Goal: Task Accomplishment & Management: Manage account settings

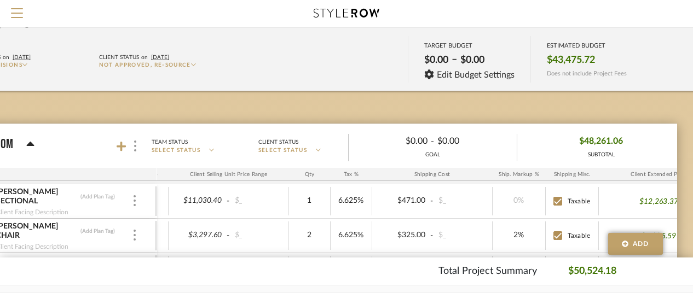
scroll to position [55, 88]
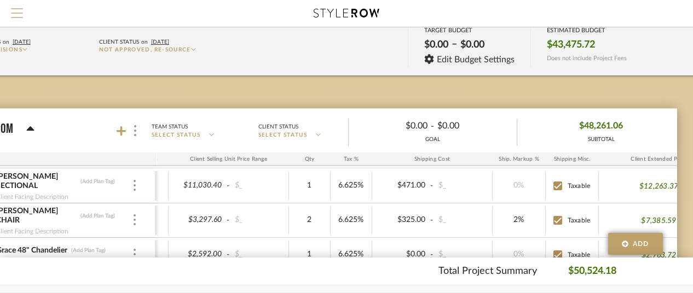
click at [15, 13] on span "Menu" at bounding box center [17, 16] width 12 height 16
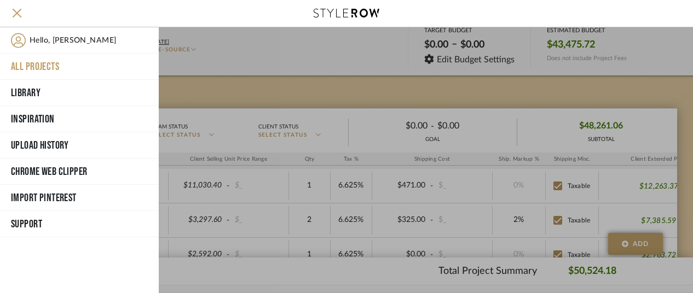
click at [43, 65] on button "All Projects" at bounding box center [79, 67] width 159 height 26
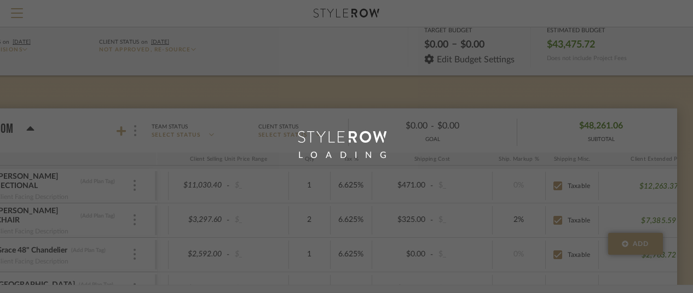
scroll to position [55, 0]
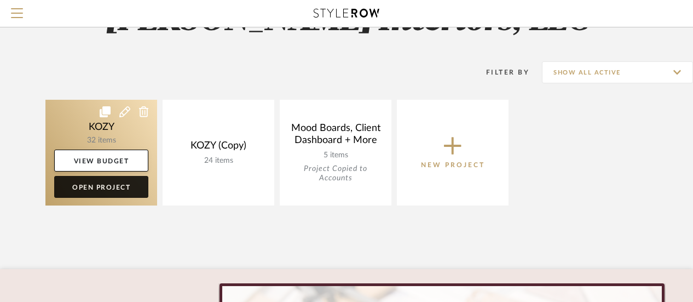
click at [107, 185] on link "Open Project" at bounding box center [101, 187] width 94 height 22
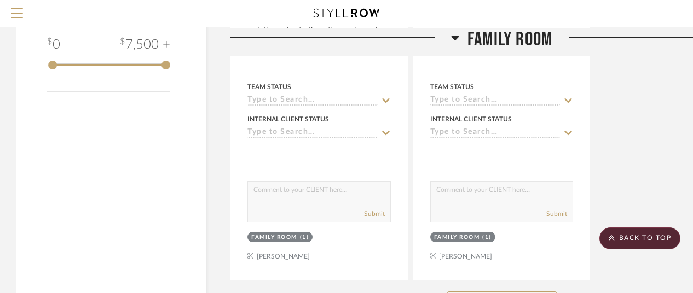
scroll to position [1521, 0]
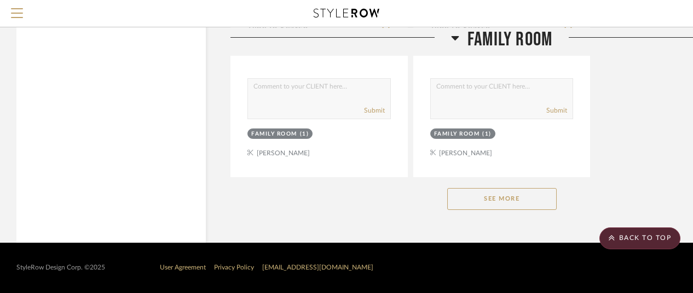
click at [500, 197] on button "See More" at bounding box center [501, 199] width 109 height 22
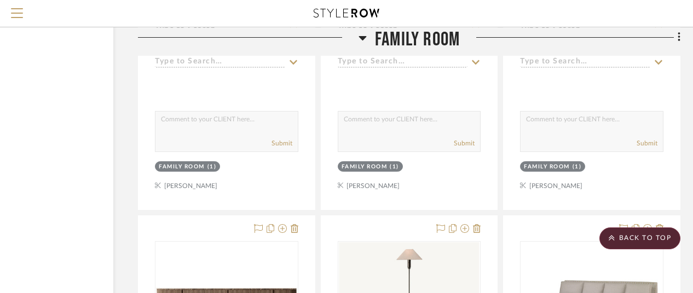
scroll to position [2944, 95]
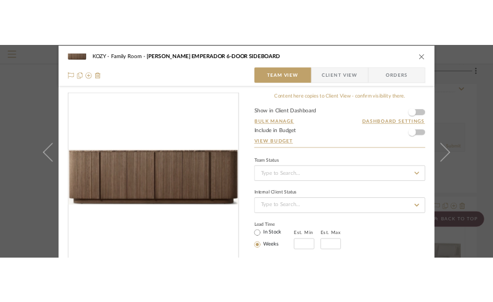
scroll to position [0, 0]
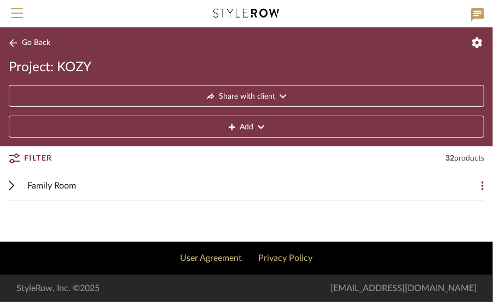
click at [52, 182] on span "Family Room" at bounding box center [51, 185] width 49 height 13
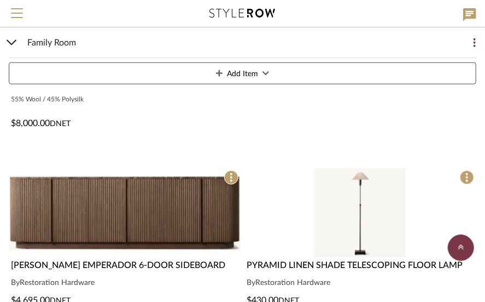
scroll to position [1861, 0]
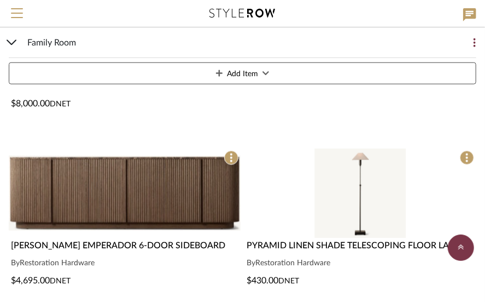
click at [131, 186] on img "0" at bounding box center [125, 192] width 232 height 89
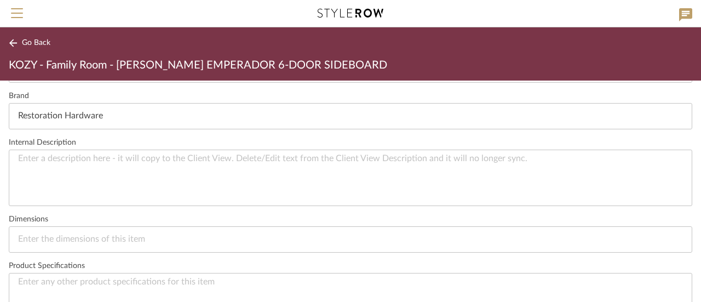
scroll to position [438, 0]
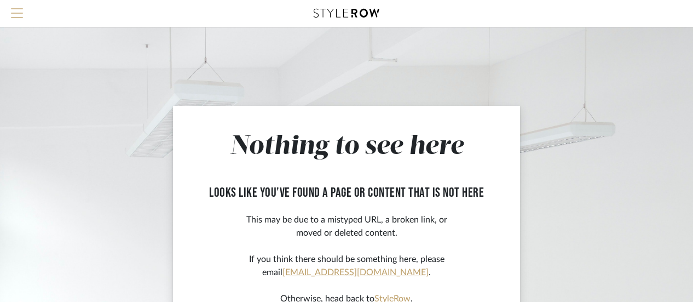
click at [13, 11] on span "Menu" at bounding box center [17, 16] width 12 height 16
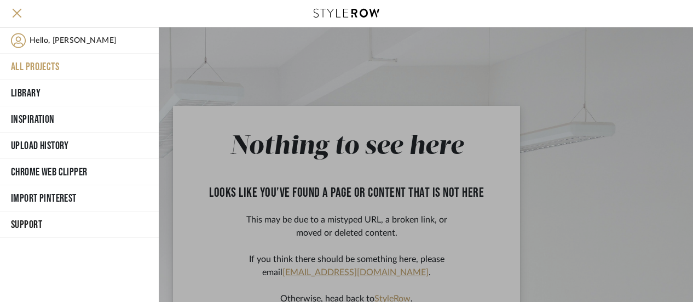
click at [47, 62] on button "All Projects" at bounding box center [79, 67] width 159 height 26
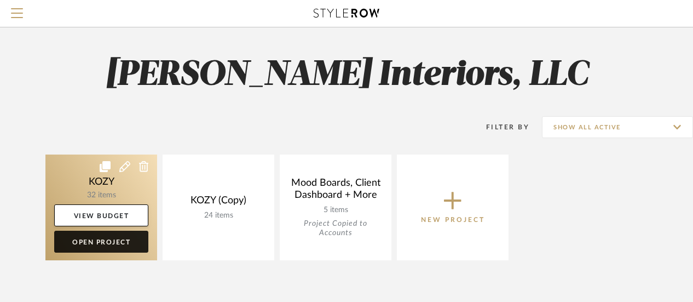
click at [104, 237] on link "Open Project" at bounding box center [101, 241] width 94 height 22
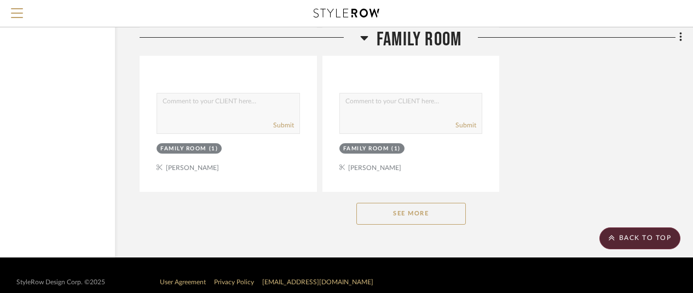
scroll to position [1521, 91]
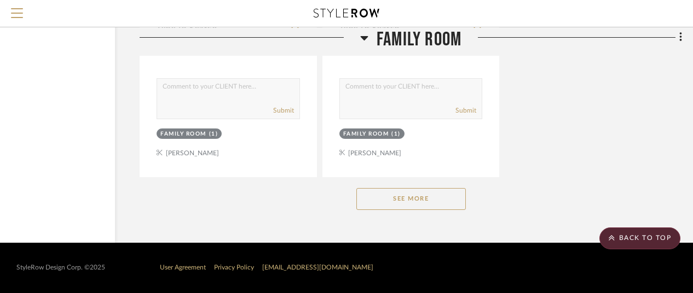
click at [407, 194] on button "See More" at bounding box center [410, 199] width 109 height 22
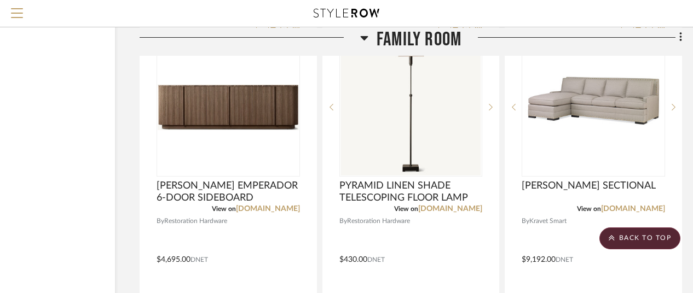
scroll to position [3164, 91]
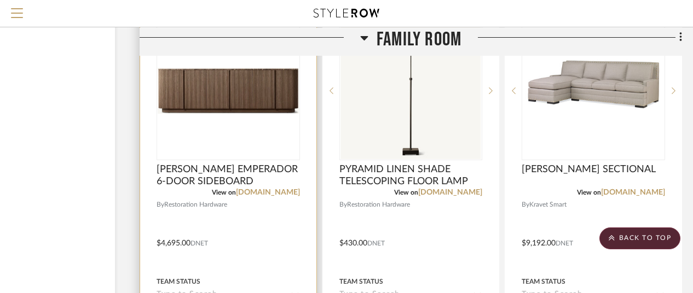
click at [251, 108] on img "0" at bounding box center [228, 91] width 141 height 46
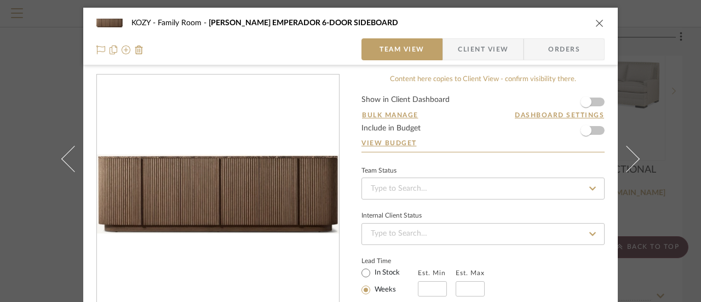
scroll to position [0, 0]
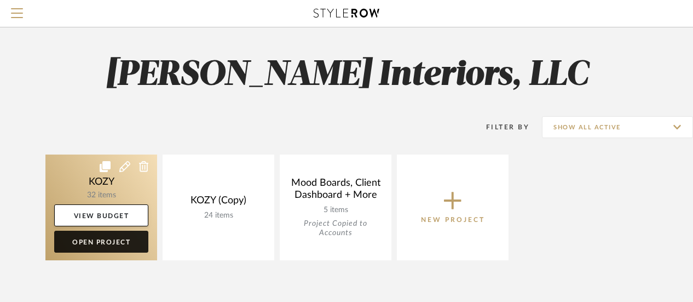
click at [99, 237] on link "Open Project" at bounding box center [101, 241] width 94 height 22
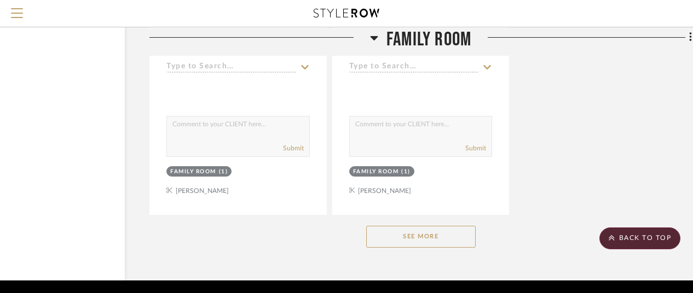
scroll to position [1521, 81]
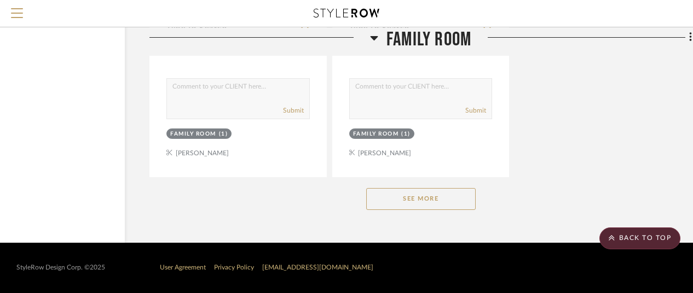
click at [428, 199] on button "See More" at bounding box center [420, 199] width 109 height 22
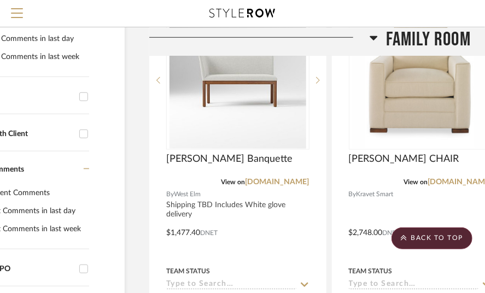
scroll to position [438, 81]
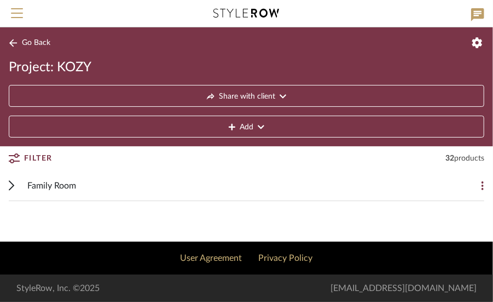
click at [50, 182] on span "Family Room" at bounding box center [51, 185] width 49 height 13
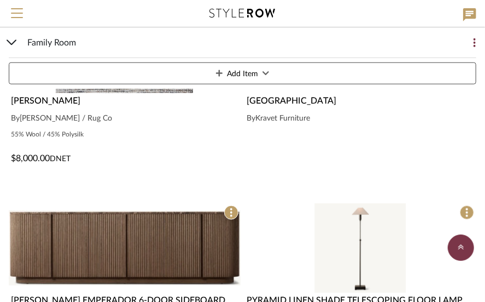
scroll to position [1915, 0]
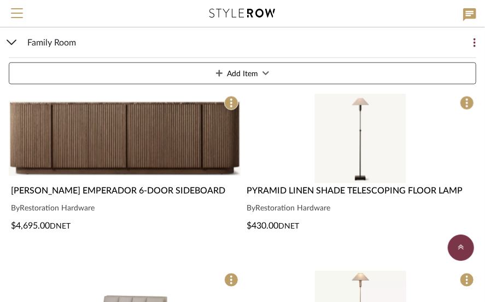
click at [136, 134] on img "0" at bounding box center [125, 138] width 232 height 89
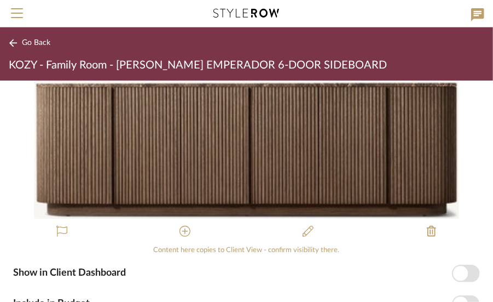
click at [11, 41] on icon at bounding box center [13, 43] width 8 height 8
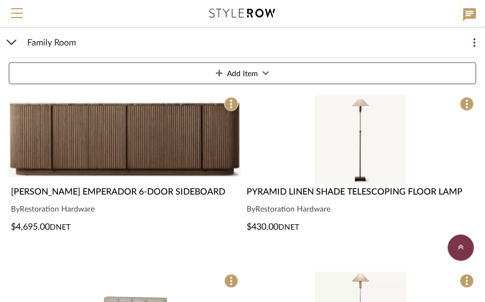
scroll to position [1915, 0]
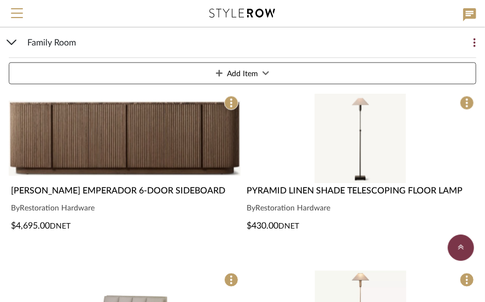
click at [126, 148] on img "0" at bounding box center [125, 138] width 232 height 89
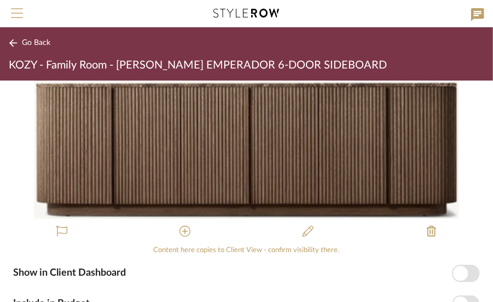
click at [19, 10] on span "Menu" at bounding box center [17, 16] width 12 height 16
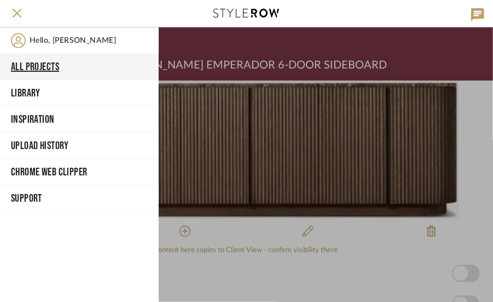
click at [43, 66] on button "All Projects" at bounding box center [79, 67] width 159 height 26
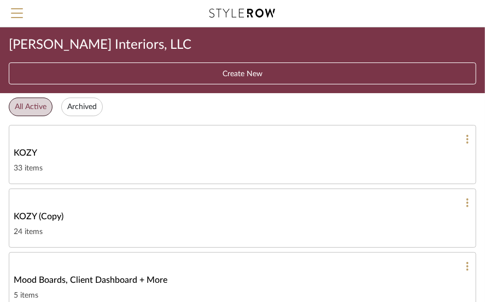
click at [27, 147] on span "KOZY" at bounding box center [26, 152] width 24 height 13
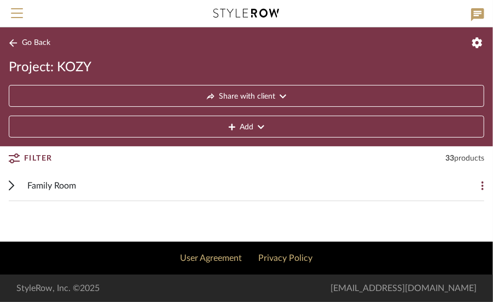
click at [56, 182] on span "Family Room" at bounding box center [51, 185] width 49 height 13
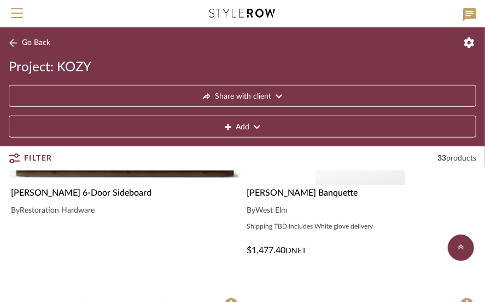
scroll to position [164, 0]
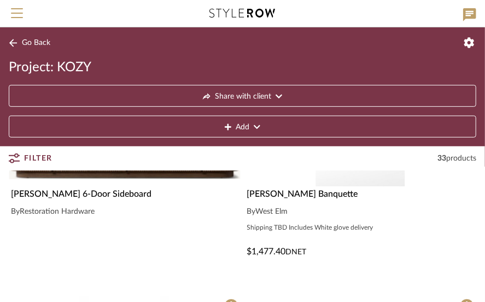
click at [81, 190] on span "Mulholland 6-Door Sideboard" at bounding box center [81, 193] width 141 height 9
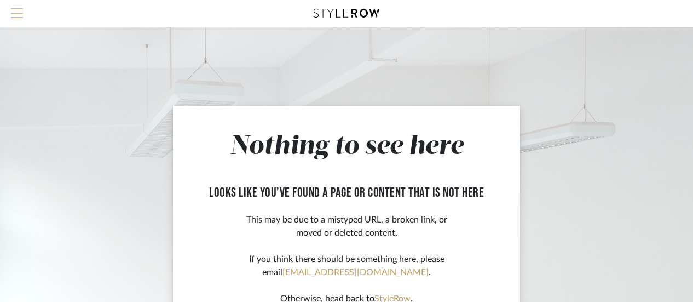
click at [15, 11] on span "Menu" at bounding box center [17, 16] width 12 height 16
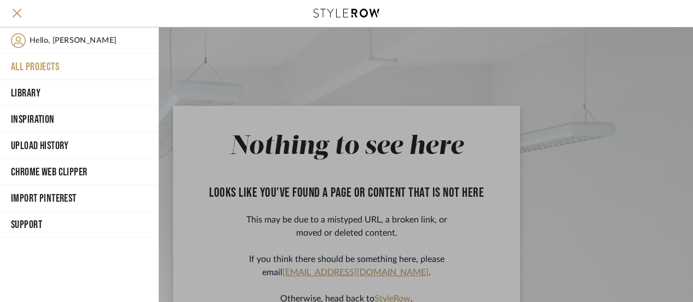
click at [44, 65] on button "All Projects" at bounding box center [79, 67] width 159 height 26
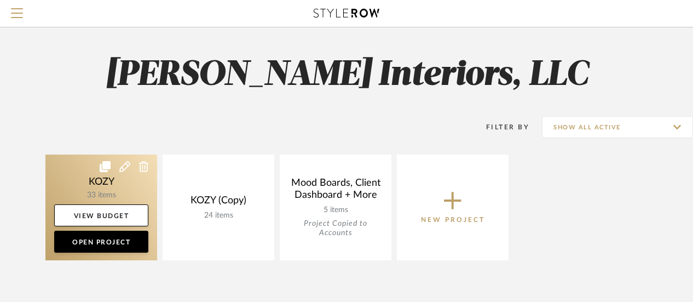
click at [102, 180] on link at bounding box center [101, 207] width 112 height 106
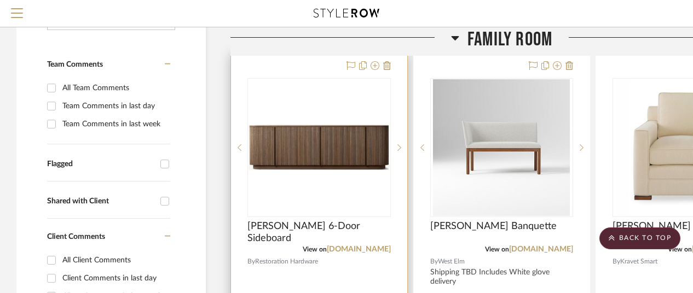
scroll to position [219, 0]
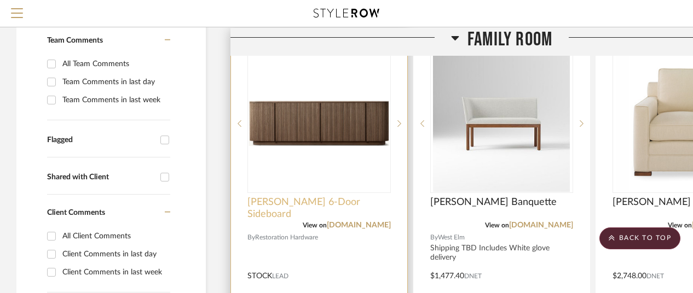
click at [323, 199] on span "Mulholland 6-Door Sideboard" at bounding box center [318, 208] width 143 height 24
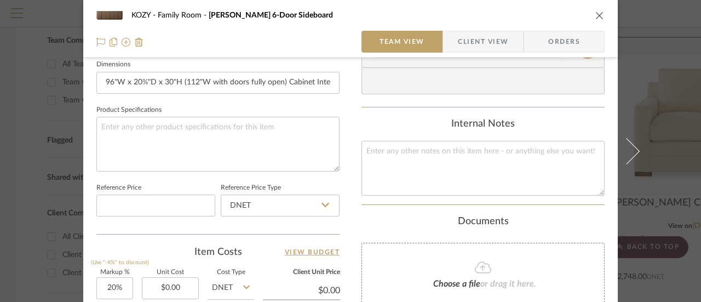
scroll to position [493, 0]
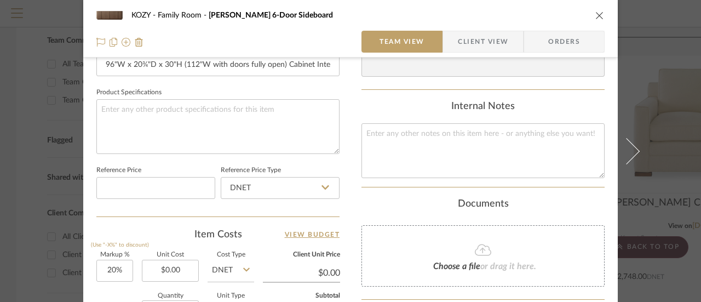
click at [478, 244] on icon at bounding box center [482, 249] width 16 height 13
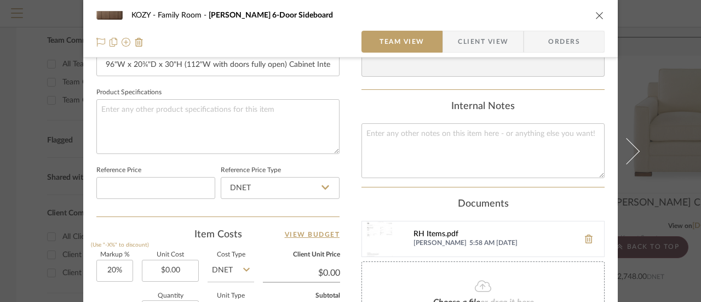
click at [444, 233] on div "RH Items.pdf" at bounding box center [493, 234] width 160 height 9
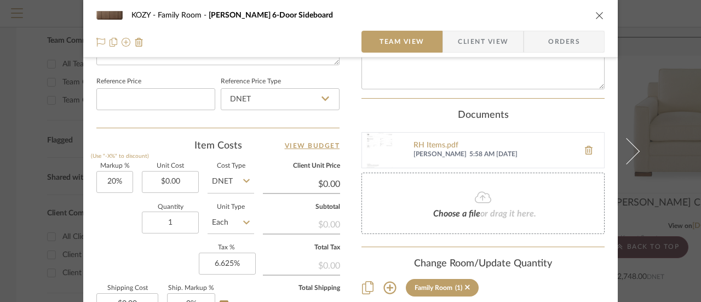
scroll to position [602, 0]
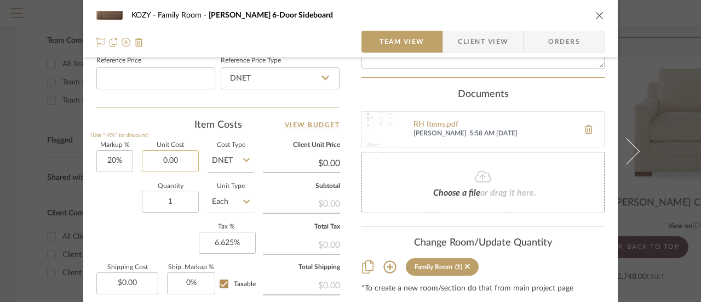
click at [178, 157] on input "0.00" at bounding box center [170, 161] width 57 height 22
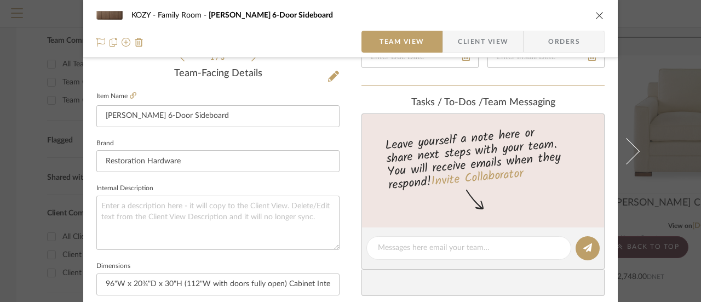
scroll to position [274, 0]
type input "$4,695.00"
click at [220, 118] on input "Mulholland 6-Door Sideboard" at bounding box center [217, 116] width 243 height 22
type input "$5,634.00"
type input "$112.68"
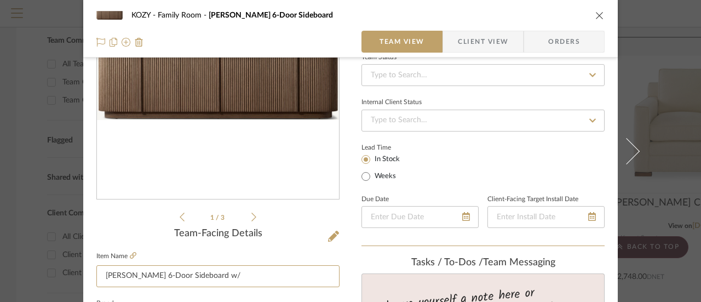
scroll to position [109, 0]
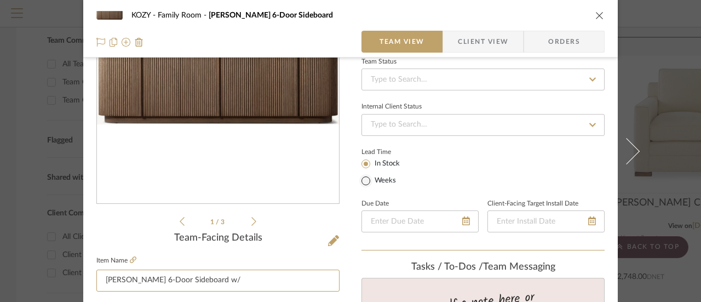
type input "[PERSON_NAME] 6-Door Sideboard w/"
click at [362, 178] on input "Weeks" at bounding box center [365, 180] width 13 height 13
radio input "true"
click at [520, 187] on div "Team Status Internal Client Status Lead Time In Stock Weeks Est. Min Est. Max D…" at bounding box center [482, 152] width 243 height 196
click at [251, 218] on icon at bounding box center [253, 221] width 5 height 9
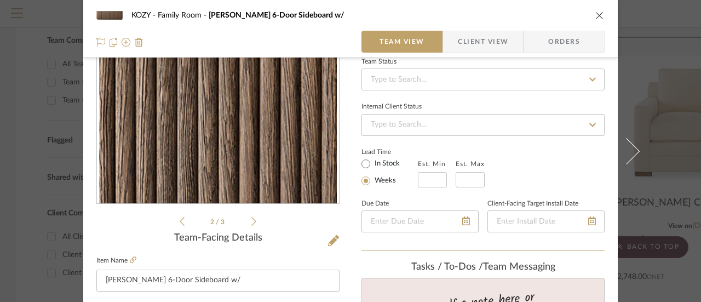
click at [251, 218] on icon at bounding box center [253, 221] width 5 height 9
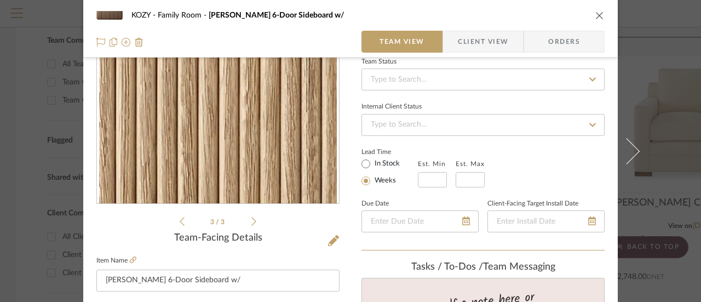
click at [251, 218] on icon at bounding box center [253, 221] width 5 height 9
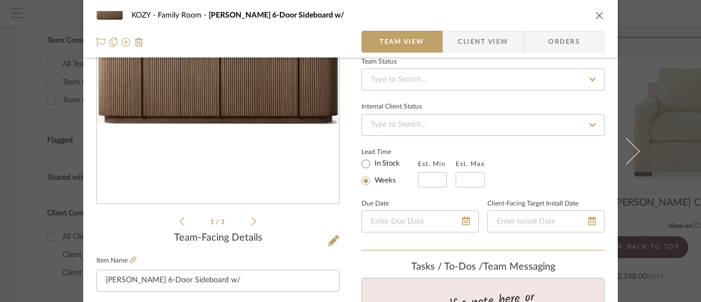
click at [251, 218] on icon at bounding box center [253, 221] width 5 height 9
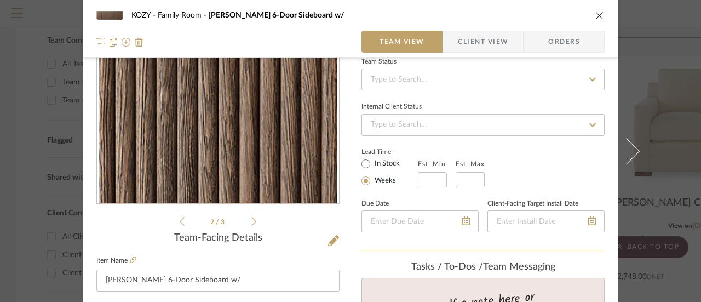
click at [251, 218] on icon at bounding box center [253, 221] width 5 height 9
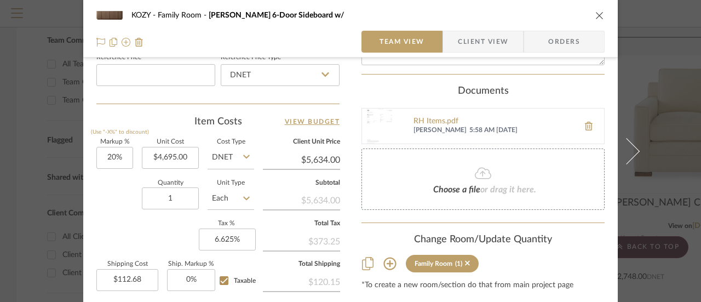
scroll to position [657, 0]
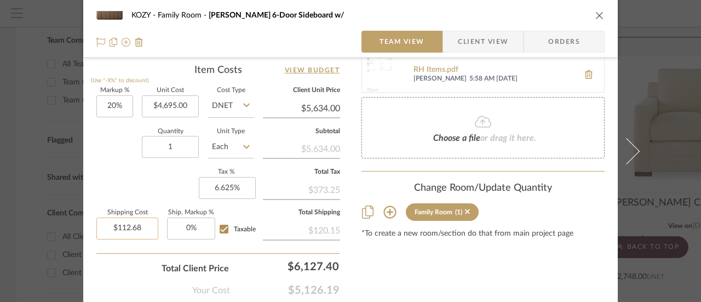
type input "112.68"
click at [142, 224] on input "112.68" at bounding box center [127, 228] width 62 height 22
type input "0"
click at [186, 226] on input "0" at bounding box center [191, 228] width 48 height 22
type input "$0.00"
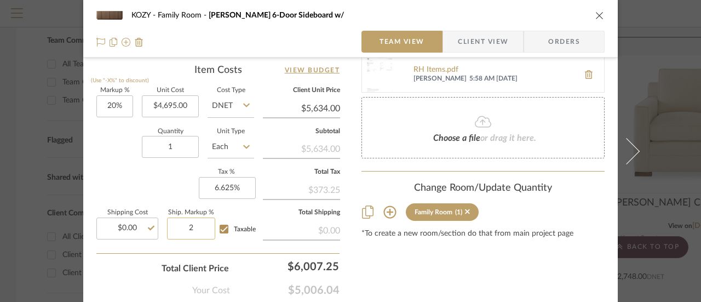
type input "2%"
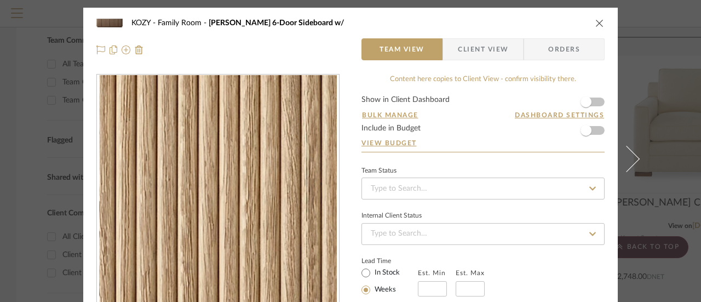
scroll to position [0, 0]
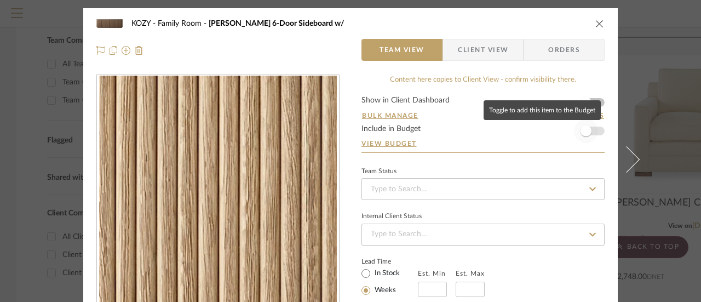
click at [583, 130] on span "button" at bounding box center [585, 130] width 11 height 11
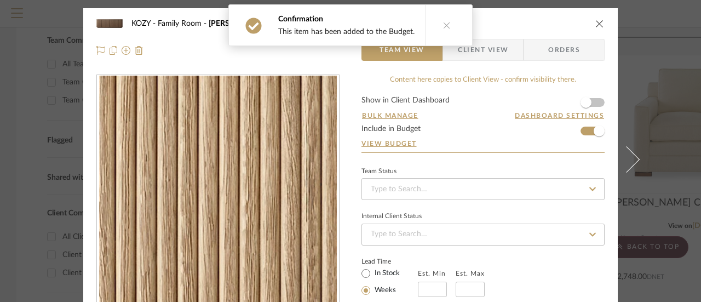
click at [443, 24] on icon at bounding box center [447, 25] width 8 height 8
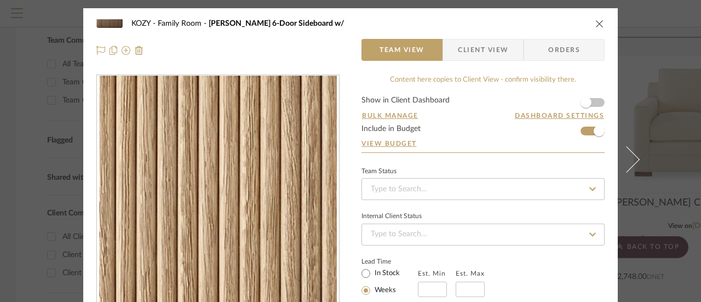
click at [595, 24] on icon "close" at bounding box center [599, 23] width 9 height 9
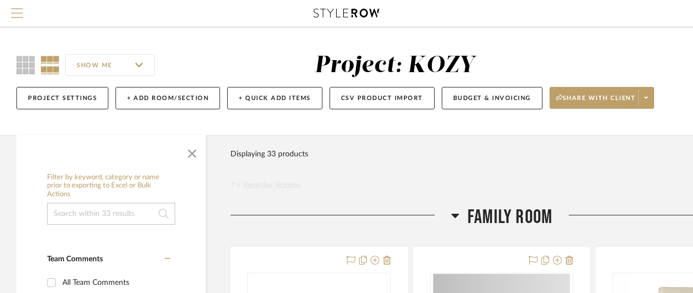
click at [14, 10] on span "Menu" at bounding box center [17, 16] width 12 height 16
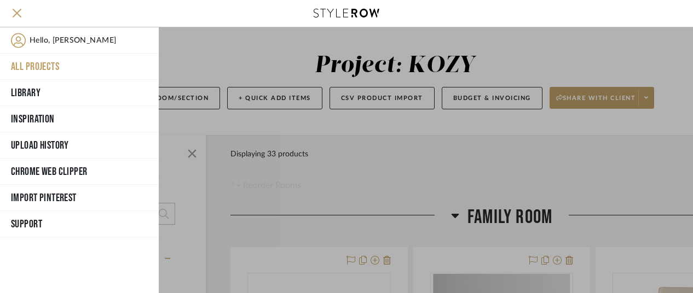
click at [176, 55] on div at bounding box center [426, 160] width 534 height 266
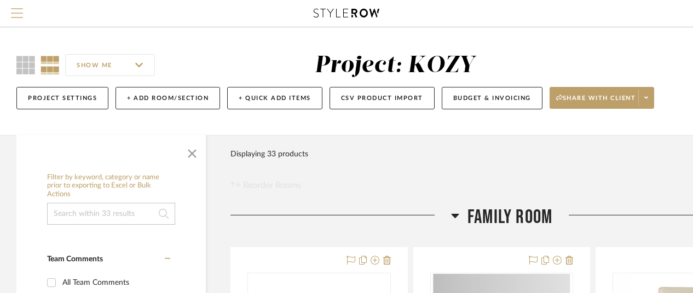
click at [17, 16] on span "Menu" at bounding box center [17, 16] width 12 height 16
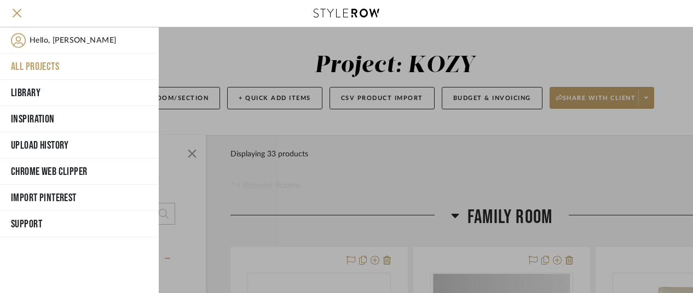
click at [35, 64] on button "All Projects" at bounding box center [79, 67] width 159 height 26
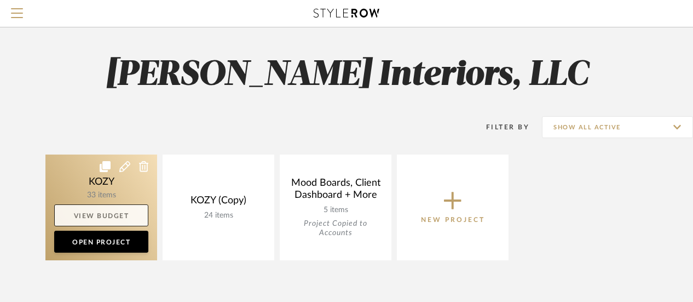
click at [104, 210] on link "View Budget" at bounding box center [101, 215] width 94 height 22
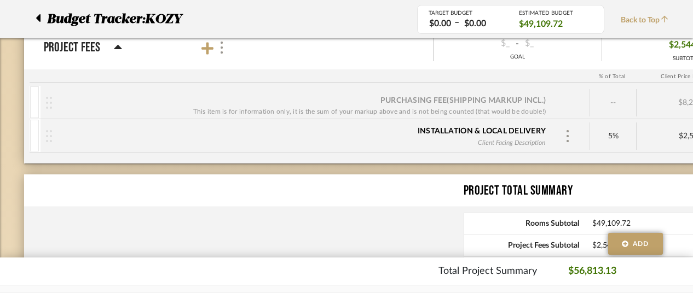
scroll to position [658, 0]
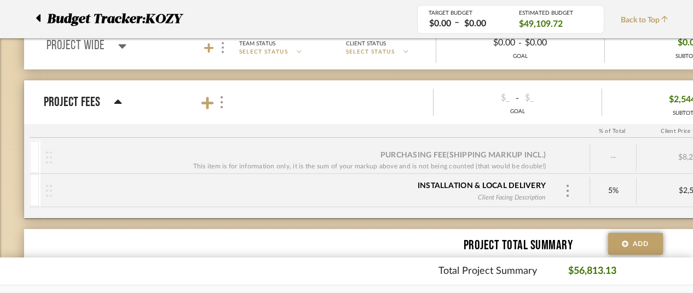
click at [117, 100] on icon at bounding box center [118, 102] width 8 height 4
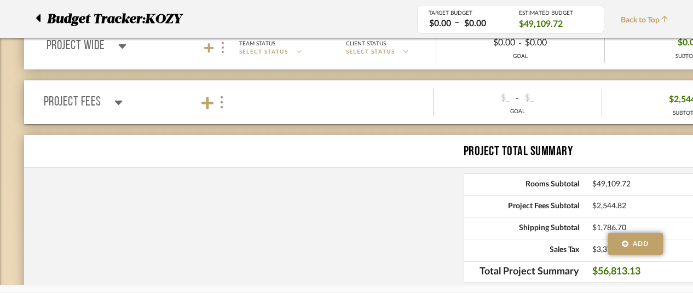
click at [117, 101] on icon at bounding box center [118, 103] width 8 height 4
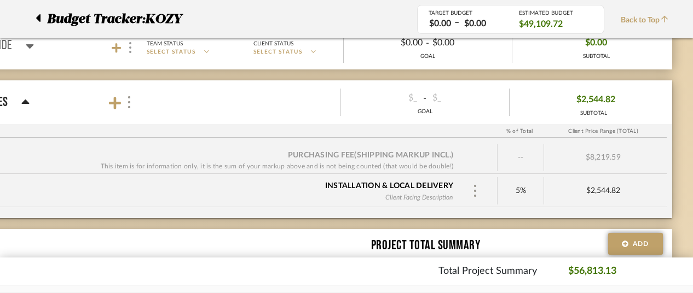
scroll to position [658, 95]
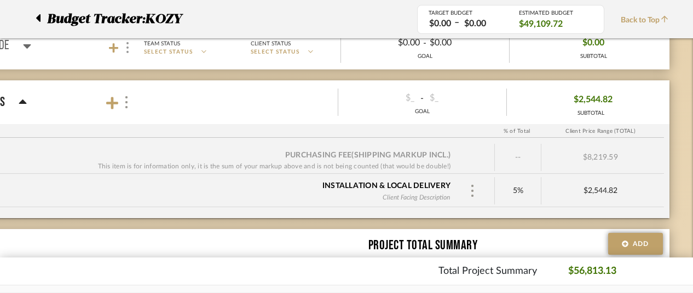
click at [587, 102] on span "$2,544.82" at bounding box center [593, 99] width 39 height 17
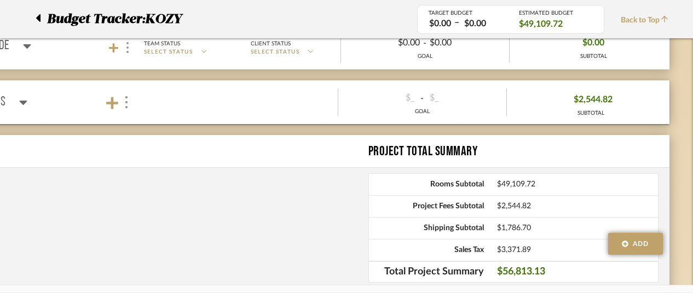
drag, startPoint x: 534, startPoint y: 201, endPoint x: 495, endPoint y: 202, distance: 38.3
click at [495, 202] on div "Project Fees Subtotal $2,544.82" at bounding box center [513, 206] width 290 height 22
drag, startPoint x: 612, startPoint y: 94, endPoint x: 570, endPoint y: 97, distance: 42.3
click at [570, 97] on div "$2,544.82 SUBTOTAL" at bounding box center [591, 103] width 168 height 34
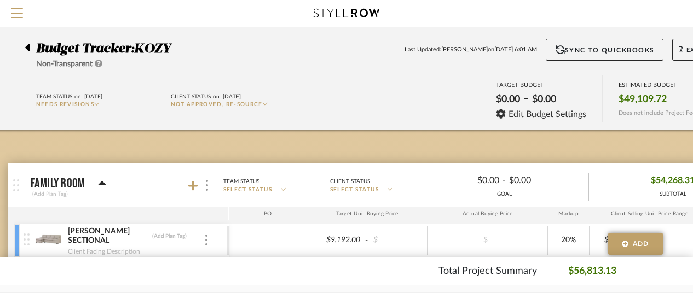
scroll to position [0, 0]
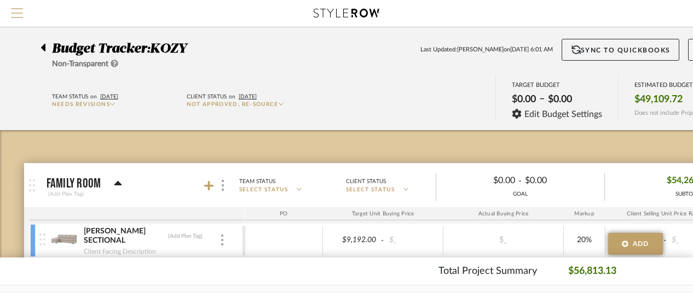
click at [18, 9] on span "Menu" at bounding box center [17, 8] width 12 height 1
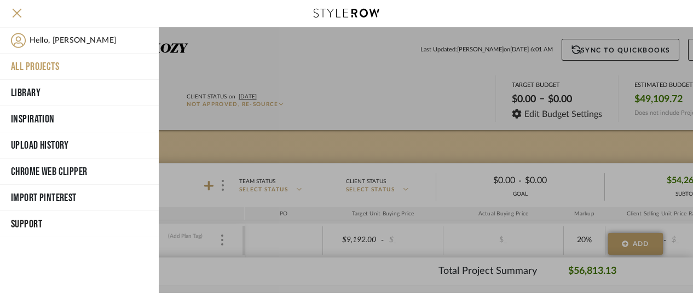
click at [44, 64] on button "All Projects" at bounding box center [79, 67] width 159 height 26
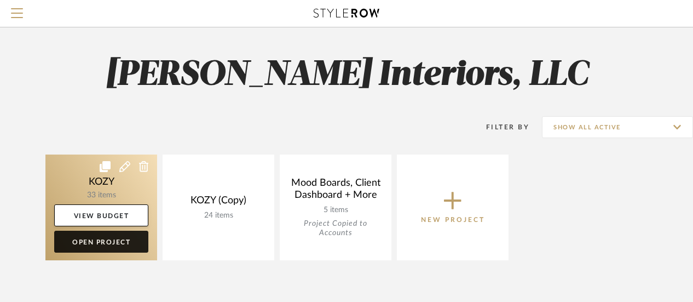
click at [105, 239] on link "Open Project" at bounding box center [101, 241] width 94 height 22
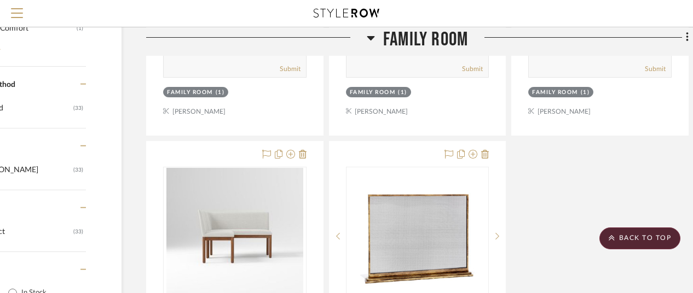
scroll to position [1095, 84]
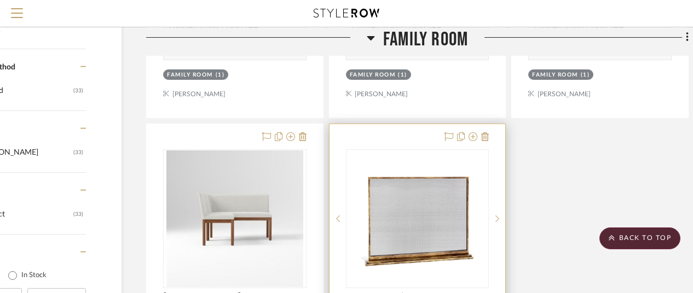
click at [412, 165] on img "0" at bounding box center [417, 219] width 137 height 137
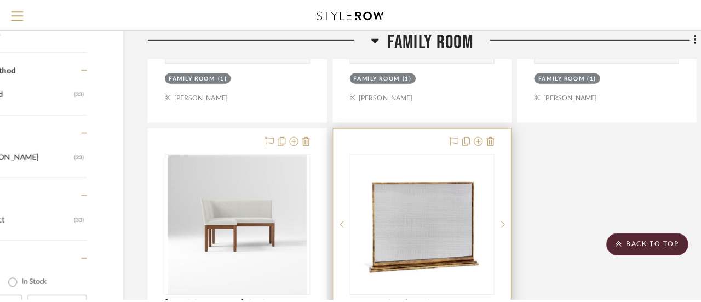
scroll to position [0, 0]
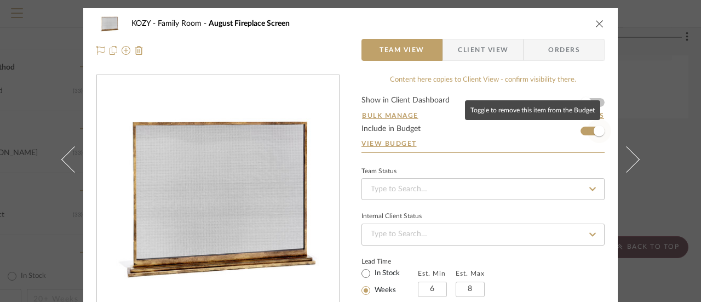
click at [587, 130] on span "button" at bounding box center [599, 131] width 24 height 24
click at [590, 131] on span "button" at bounding box center [586, 131] width 24 height 24
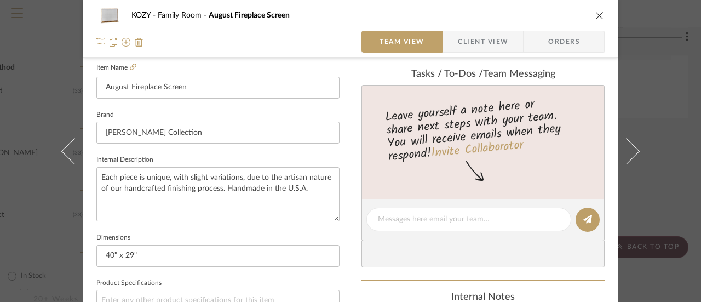
scroll to position [222, 0]
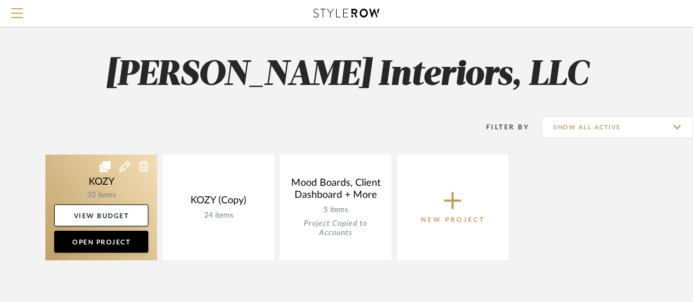
click at [129, 180] on link at bounding box center [101, 207] width 112 height 106
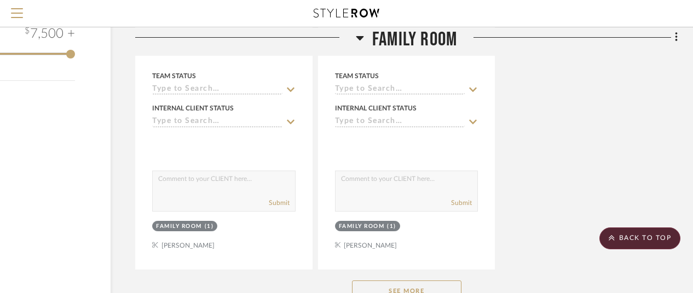
scroll to position [1521, 95]
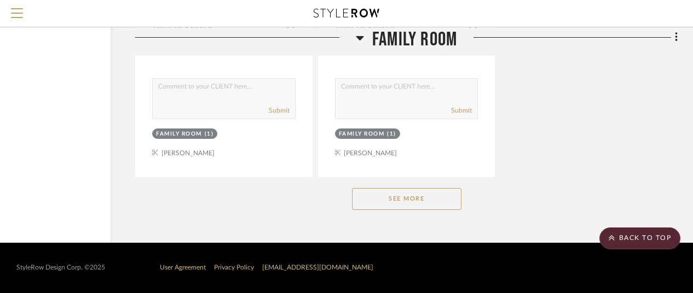
click at [413, 198] on button "See More" at bounding box center [406, 199] width 109 height 22
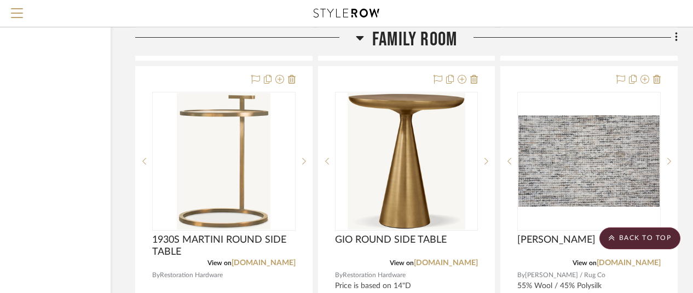
scroll to position [2616, 95]
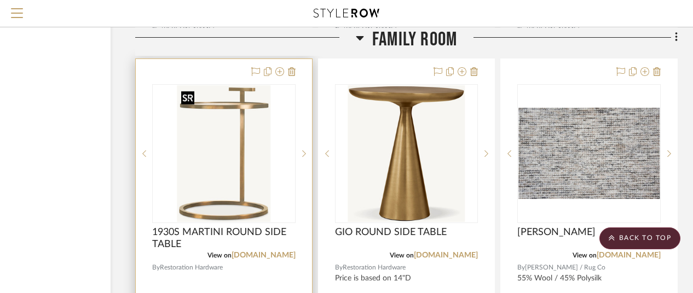
click at [239, 176] on img "0" at bounding box center [224, 153] width 94 height 137
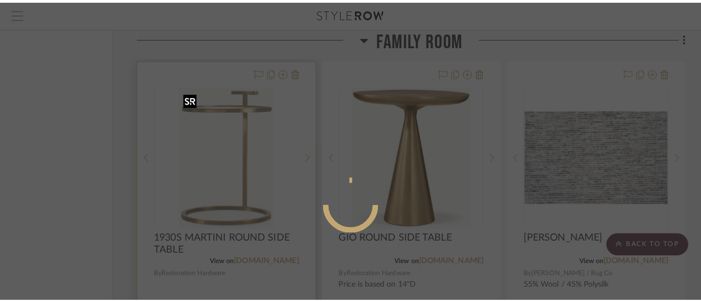
scroll to position [0, 0]
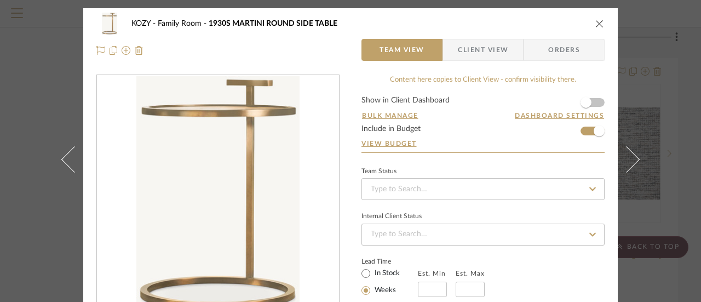
click at [595, 23] on icon "close" at bounding box center [599, 23] width 9 height 9
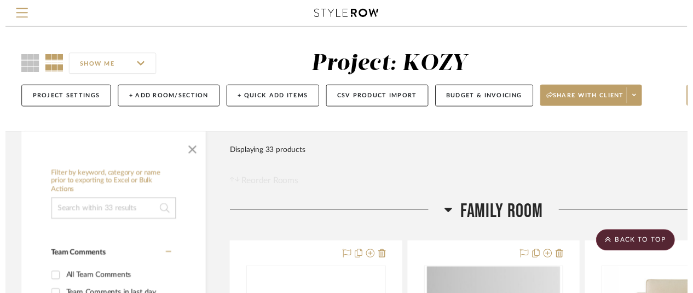
scroll to position [2616, 95]
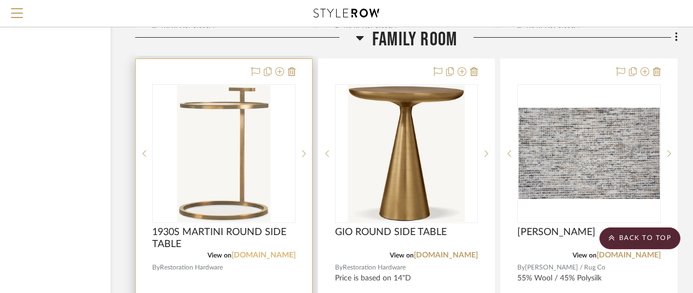
click at [285, 257] on link "rh.com" at bounding box center [263, 256] width 64 height 8
click at [242, 143] on img "0" at bounding box center [224, 153] width 94 height 137
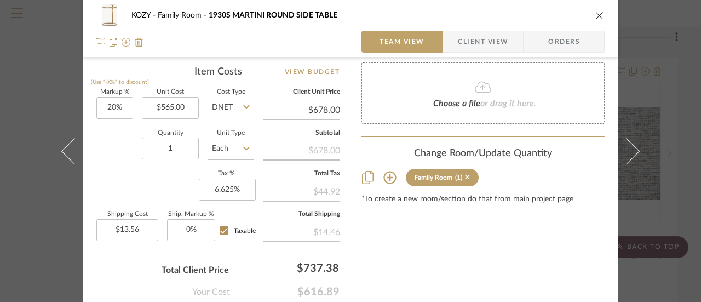
scroll to position [657, 0]
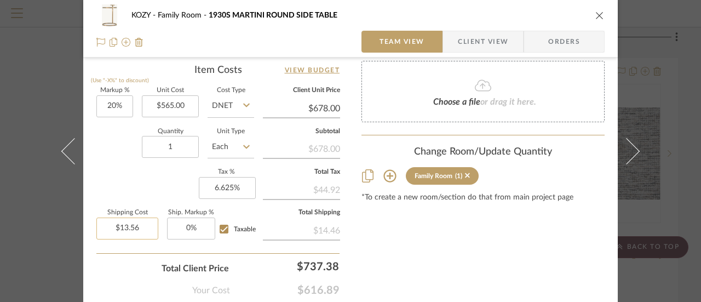
type input "13.56"
click at [140, 226] on input "13.56" at bounding box center [127, 228] width 62 height 22
type input "0"
type input "$0.00"
type input "0%"
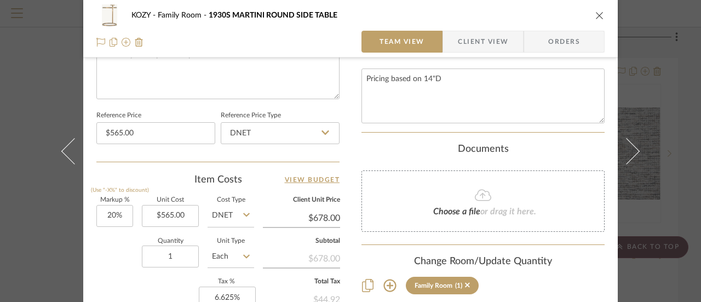
scroll to position [493, 0]
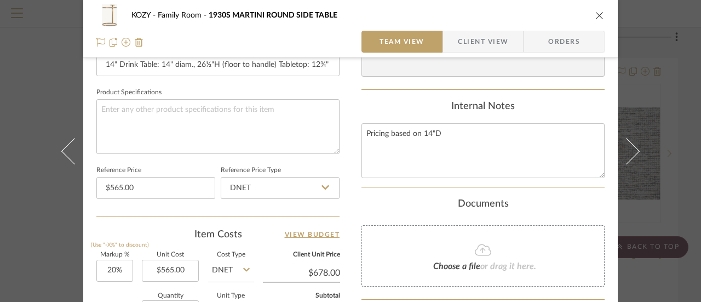
click at [477, 247] on icon at bounding box center [482, 249] width 16 height 11
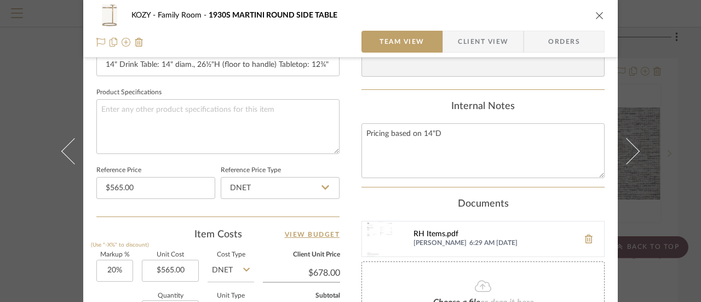
click at [437, 235] on div "RH Items.pdf" at bounding box center [493, 234] width 160 height 9
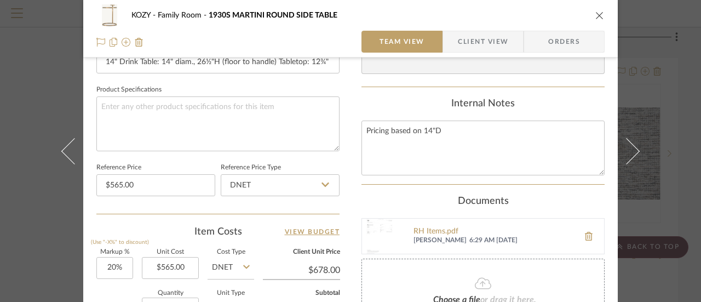
scroll to position [441, 0]
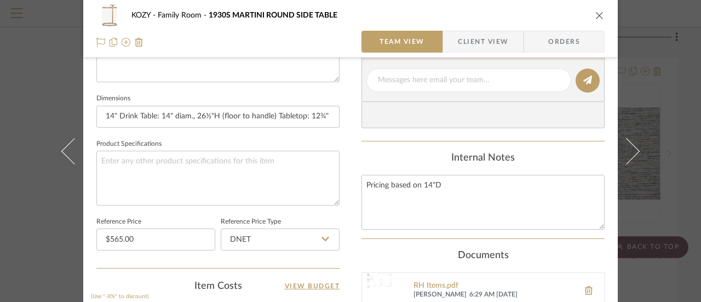
click at [595, 13] on icon "close" at bounding box center [599, 15] width 9 height 9
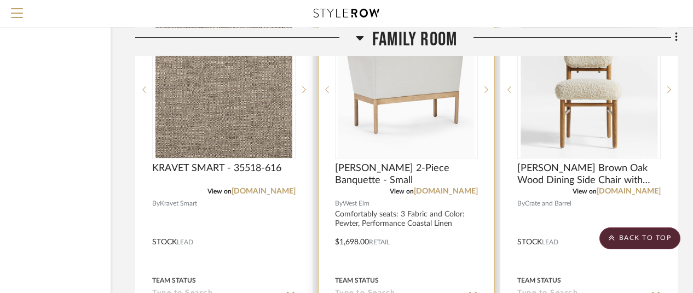
scroll to position [4586, 95]
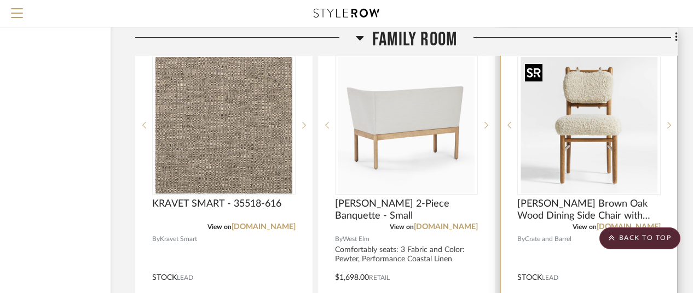
click at [588, 138] on img "0" at bounding box center [588, 125] width 137 height 137
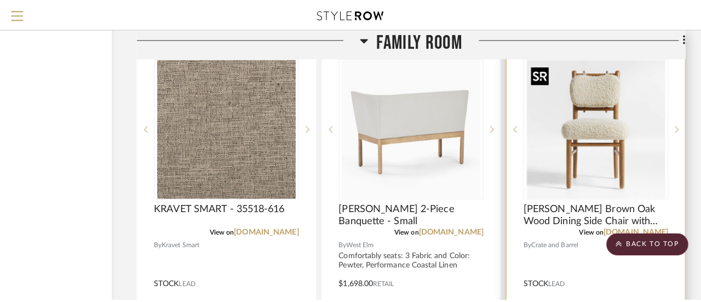
scroll to position [0, 0]
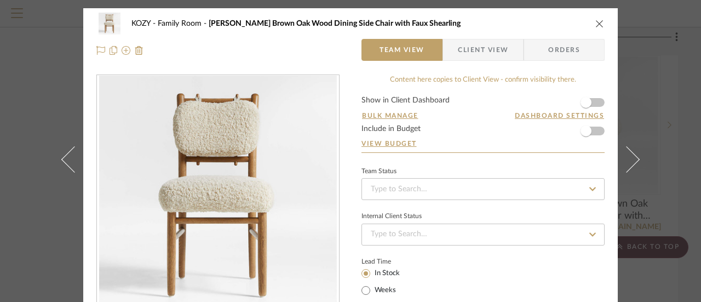
click at [597, 23] on icon "close" at bounding box center [599, 23] width 9 height 9
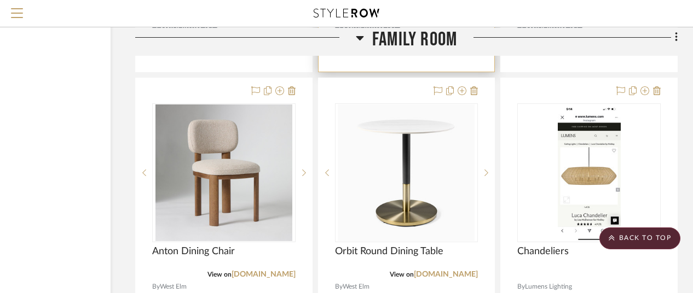
scroll to position [5025, 95]
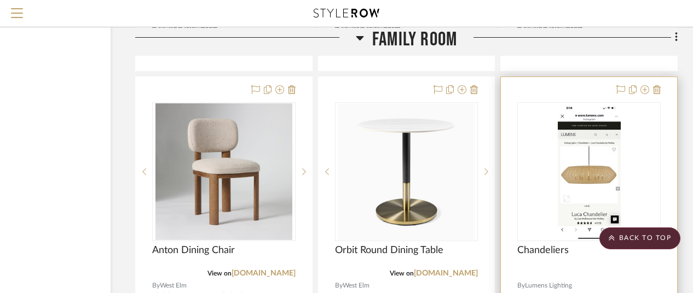
click at [592, 175] on img "0" at bounding box center [589, 171] width 63 height 137
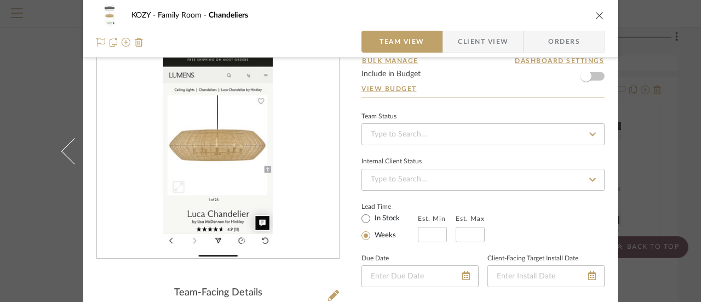
scroll to position [0, 0]
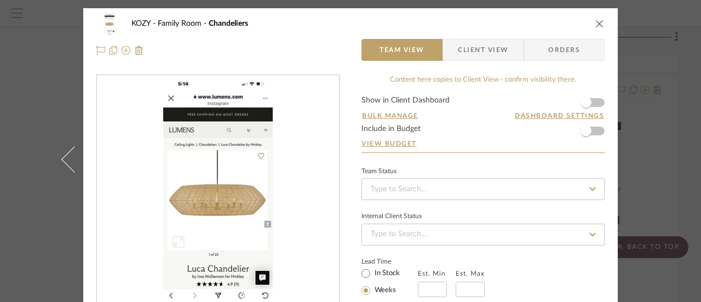
click at [595, 21] on icon "close" at bounding box center [599, 23] width 9 height 9
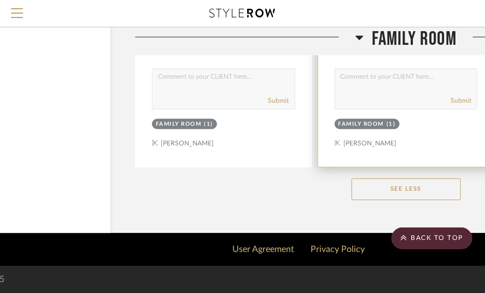
scroll to position [5340, 95]
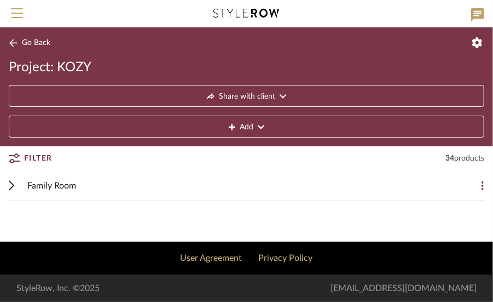
click at [30, 179] on span "Family Room" at bounding box center [51, 185] width 49 height 13
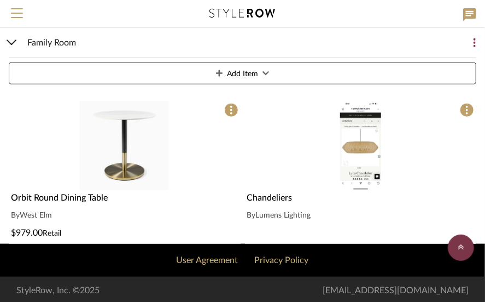
scroll to position [3237, 0]
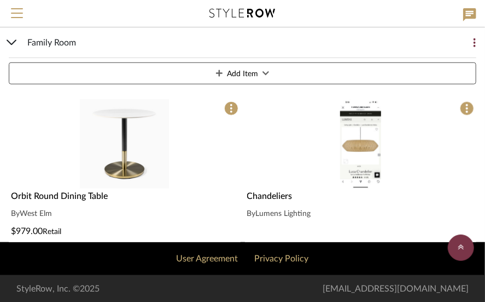
click at [354, 126] on img "0" at bounding box center [360, 143] width 41 height 89
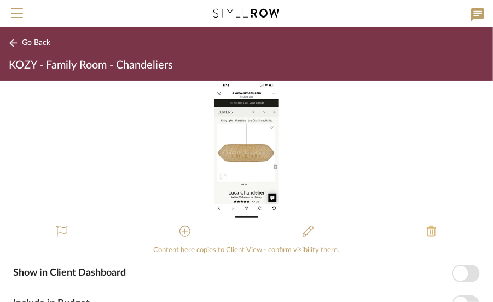
click at [427, 229] on icon at bounding box center [431, 230] width 9 height 11
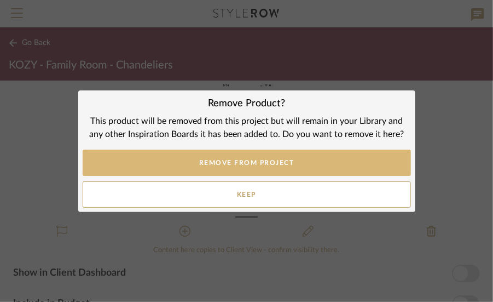
click at [251, 162] on button "REMOVE FROM PROJECT" at bounding box center [247, 162] width 328 height 26
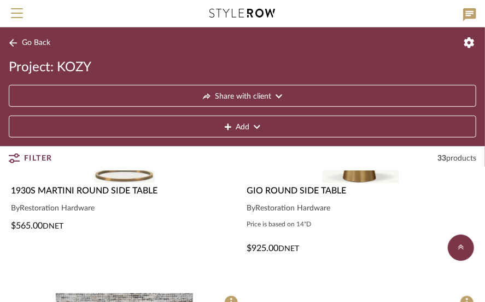
scroll to position [1595, 0]
